Goal: Task Accomplishment & Management: Manage account settings

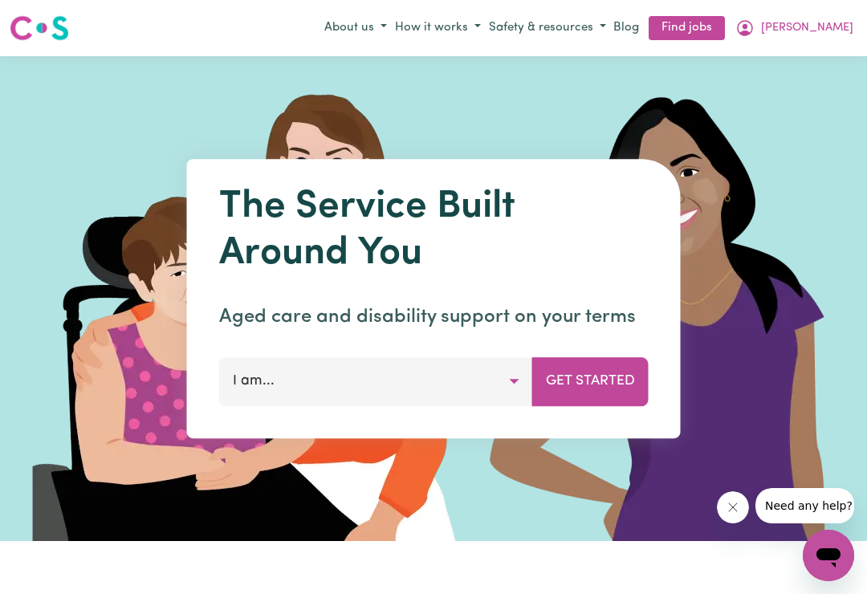
click at [725, 38] on link "Find jobs" at bounding box center [687, 28] width 76 height 25
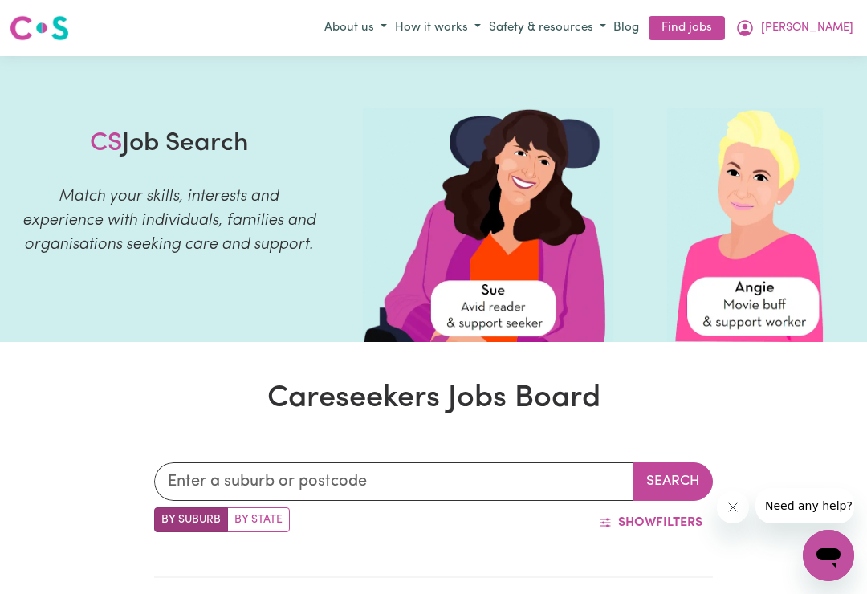
click at [844, 33] on button "[PERSON_NAME]" at bounding box center [794, 27] width 126 height 27
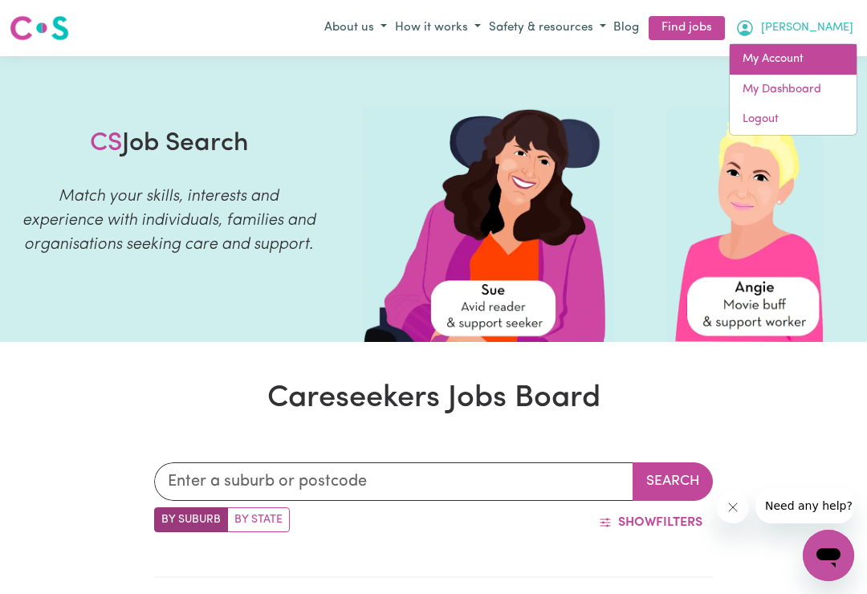
click at [795, 60] on link "My Account" at bounding box center [793, 59] width 127 height 31
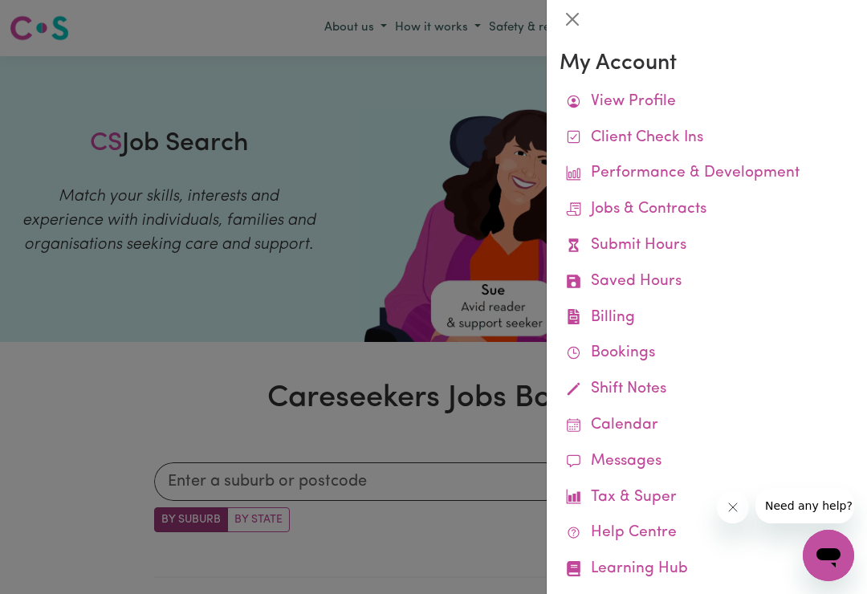
click at [0, 0] on link "Remittances" at bounding box center [0, 0] width 0 height 0
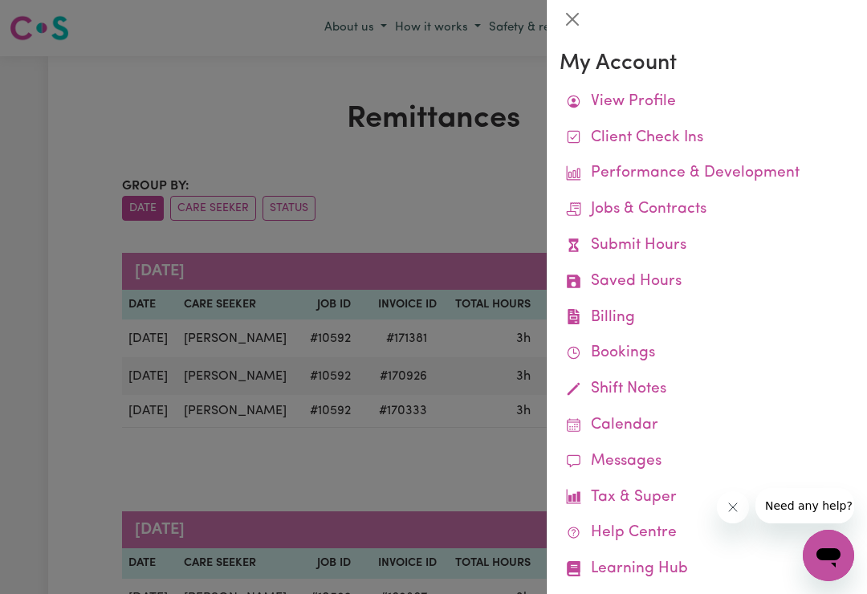
click at [79, 364] on div at bounding box center [433, 297] width 867 height 594
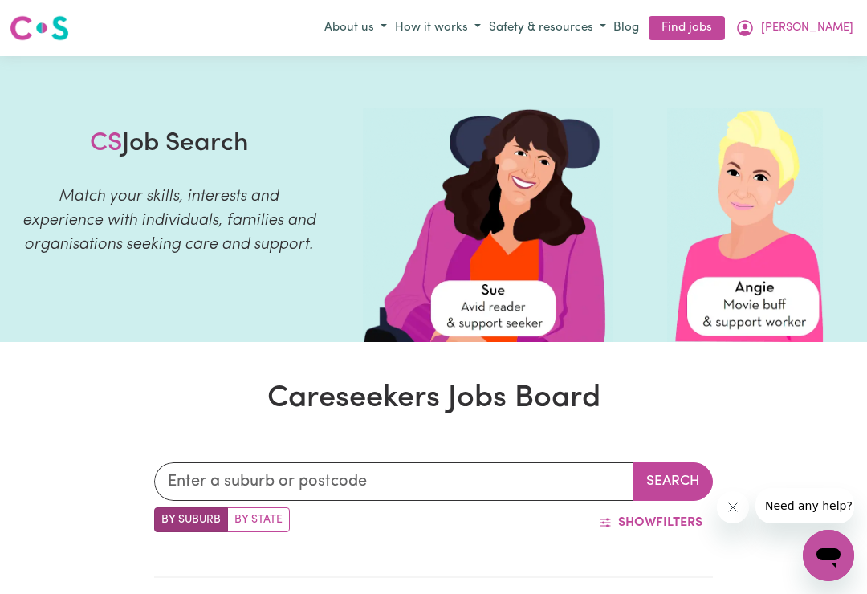
scroll to position [293, 0]
